Goal: Book appointment/travel/reservation

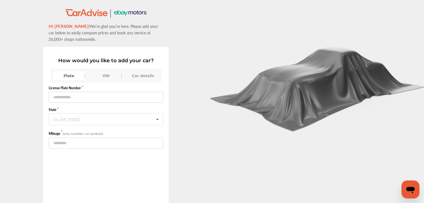
click at [77, 74] on div "Plate" at bounding box center [69, 75] width 32 height 9
click at [101, 73] on div "VIN" at bounding box center [106, 75] width 32 height 9
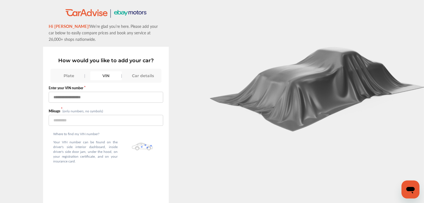
click at [73, 97] on input "text" at bounding box center [106, 97] width 115 height 11
click at [98, 95] on input "text" at bounding box center [106, 97] width 115 height 11
paste input "**********"
type input "**********"
click at [66, 74] on div "Plate" at bounding box center [69, 75] width 32 height 9
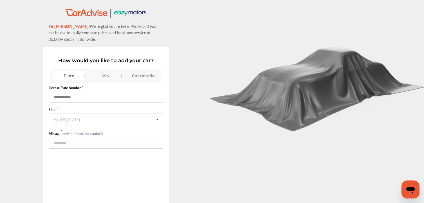
click at [72, 97] on input "text" at bounding box center [106, 97] width 115 height 11
type input "*******"
click at [117, 123] on input "text" at bounding box center [106, 118] width 114 height 11
type input "**"
click at [40, 140] on div ".st0{fill:#00A993;} .st1{fill:#272B6B;} Hi IVAN! We’re glad you’re here. Please…" at bounding box center [106, 124] width 212 height 232
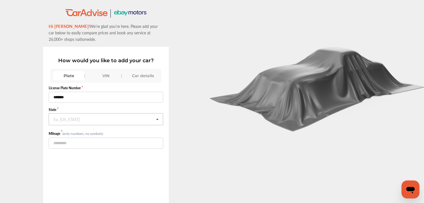
click at [76, 121] on div "Ex. New York" at bounding box center [67, 118] width 26 height 3
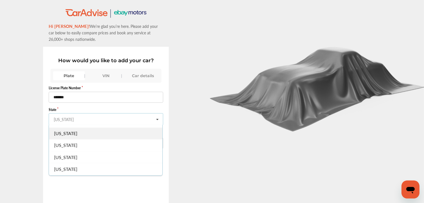
scroll to position [563, 0]
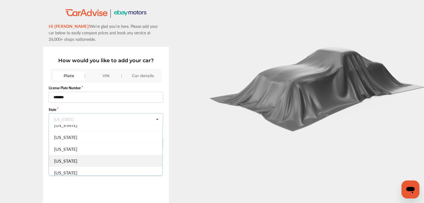
click at [65, 158] on span "Texas" at bounding box center [65, 161] width 23 height 6
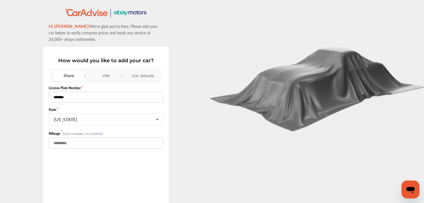
click at [65, 144] on input "number" at bounding box center [106, 143] width 115 height 11
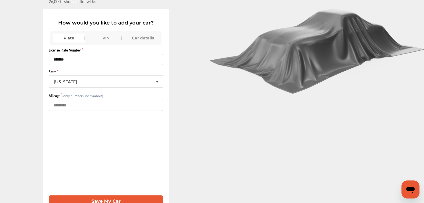
scroll to position [41, 0]
type input "*****"
click at [108, 195] on button "Save My Car" at bounding box center [106, 201] width 115 height 12
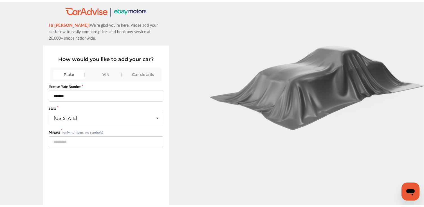
scroll to position [0, 0]
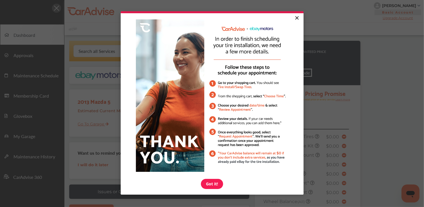
click at [295, 17] on link "×" at bounding box center [297, 18] width 10 height 10
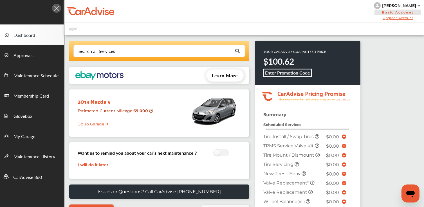
click at [216, 74] on span "Learn More" at bounding box center [225, 75] width 26 height 6
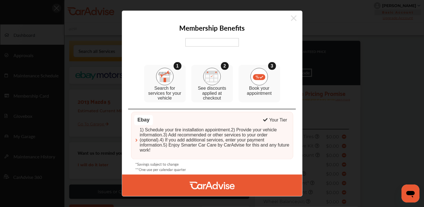
click at [296, 19] on icon at bounding box center [294, 18] width 6 height 9
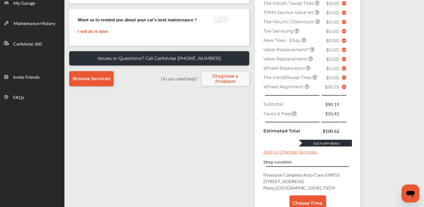
scroll to position [187, 0]
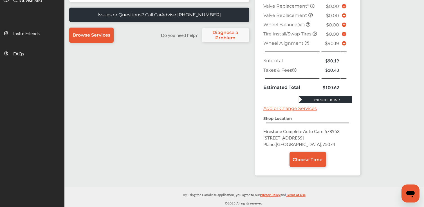
click at [344, 44] on icon at bounding box center [344, 43] width 5 height 5
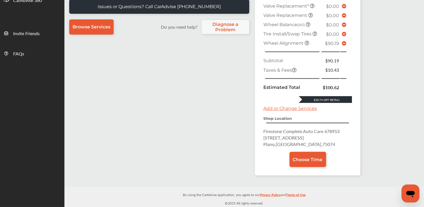
click at [345, 46] on span at bounding box center [344, 43] width 5 height 5
click at [342, 44] on icon at bounding box center [344, 43] width 5 height 5
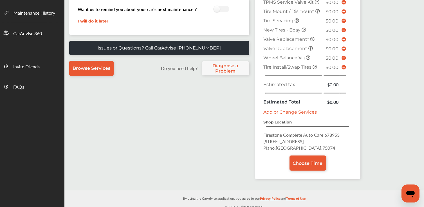
scroll to position [144, 0]
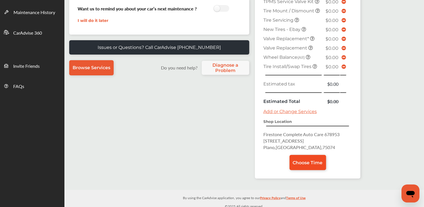
click at [308, 160] on span "Choose Time" at bounding box center [308, 162] width 30 height 5
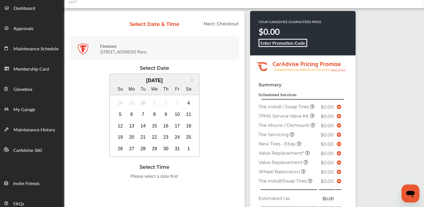
scroll to position [28, 0]
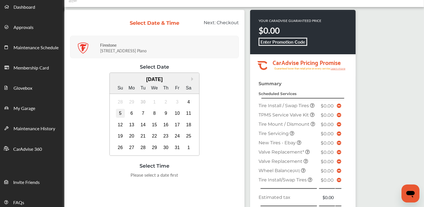
click at [119, 114] on div "5" at bounding box center [120, 113] width 9 height 9
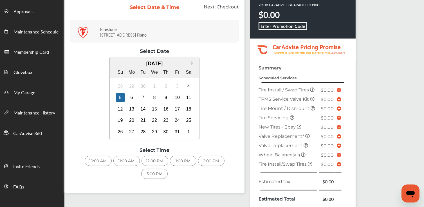
scroll to position [56, 0]
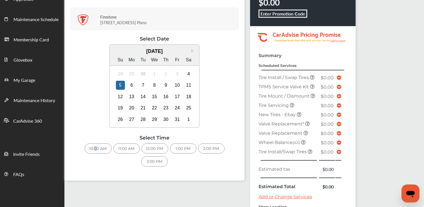
click at [94, 145] on div "10:00 AM" at bounding box center [98, 149] width 27 height 10
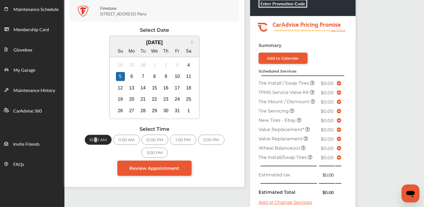
scroll to position [84, 0]
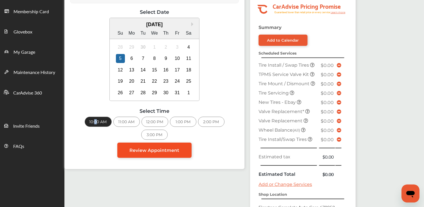
click at [155, 150] on span "Review Appointment" at bounding box center [155, 150] width 50 height 5
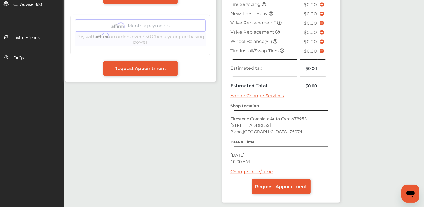
scroll to position [193, 0]
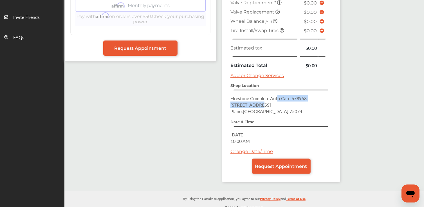
drag, startPoint x: 278, startPoint y: 97, endPoint x: 302, endPoint y: 102, distance: 24.8
click at [302, 102] on p "Firestone Complete Auto Care 678953 2480 Avenue K Plano , TX , 75074" at bounding box center [281, 104] width 101 height 19
click at [278, 164] on span "Request Appointment" at bounding box center [281, 166] width 52 height 5
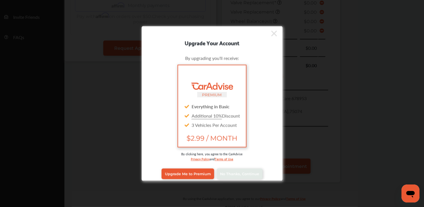
click at [271, 35] on icon at bounding box center [274, 34] width 6 height 6
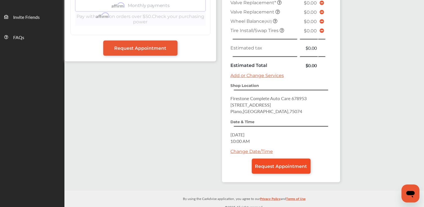
click at [294, 164] on span "Request Appointment" at bounding box center [281, 166] width 52 height 5
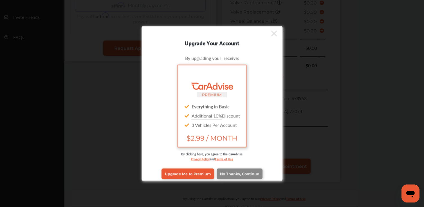
click at [232, 174] on span "No Thanks, Continue" at bounding box center [239, 174] width 39 height 4
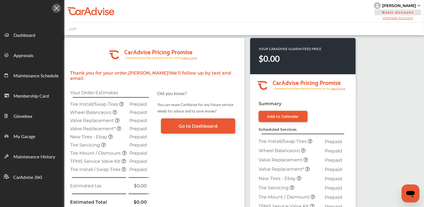
click at [122, 102] on icon at bounding box center [121, 104] width 5 height 5
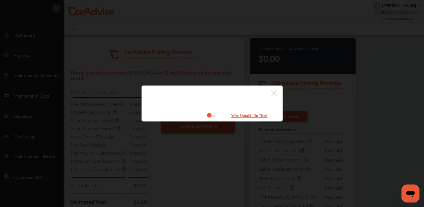
click at [240, 115] on small "Why Should I Do This?" at bounding box center [249, 115] width 56 height 6
click at [272, 93] on icon at bounding box center [274, 93] width 6 height 9
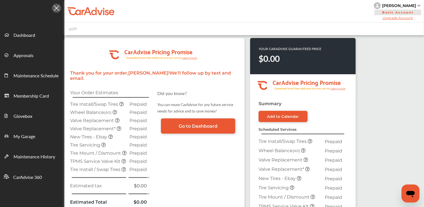
click at [122, 102] on icon at bounding box center [121, 104] width 5 height 5
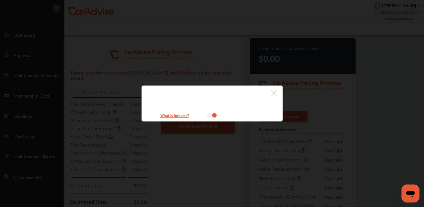
click at [276, 92] on icon at bounding box center [274, 93] width 6 height 6
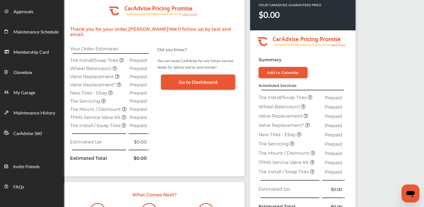
scroll to position [56, 0]
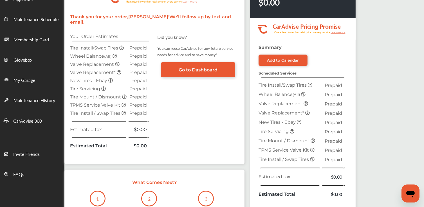
click at [312, 159] on icon at bounding box center [312, 159] width 5 height 5
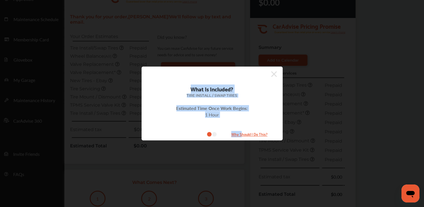
drag, startPoint x: 276, startPoint y: 72, endPoint x: 242, endPoint y: 136, distance: 72.1
click at [242, 136] on div "What Is Included? Tire Install / Swap Tires Estimated Time Once Work Begins: 1 …" at bounding box center [212, 104] width 141 height 74
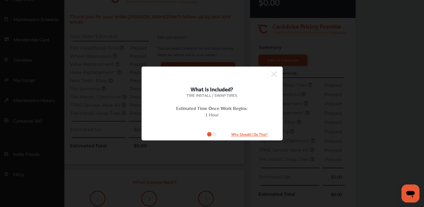
click at [243, 135] on small "Why Should I Do This?" at bounding box center [249, 134] width 56 height 6
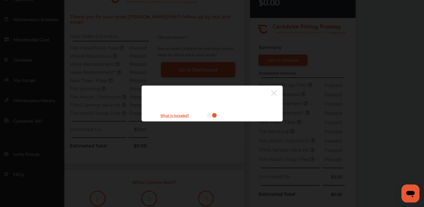
click at [270, 93] on div at bounding box center [209, 93] width 135 height 9
click at [275, 93] on icon at bounding box center [274, 93] width 6 height 6
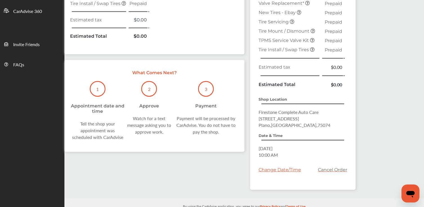
scroll to position [169, 0]
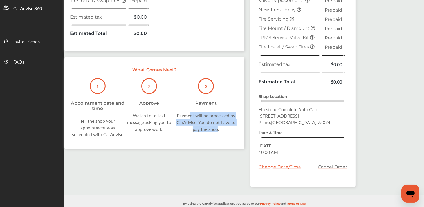
drag, startPoint x: 189, startPoint y: 116, endPoint x: 217, endPoint y: 128, distance: 30.9
click at [217, 128] on div "Payment will be processed by CarAdvise. You do not have to pay the shop." at bounding box center [206, 122] width 66 height 20
click at [197, 117] on div "Payment will be processed by CarAdvise. You do not have to pay the shop." at bounding box center [206, 122] width 66 height 20
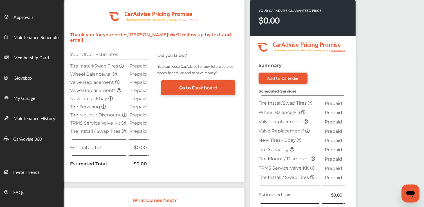
scroll to position [6, 0]
